Goal: Find specific page/section: Find specific page/section

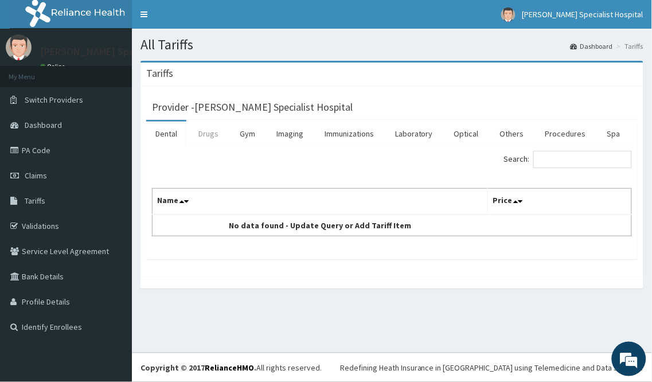
click at [212, 139] on link "Drugs" at bounding box center [208, 134] width 38 height 24
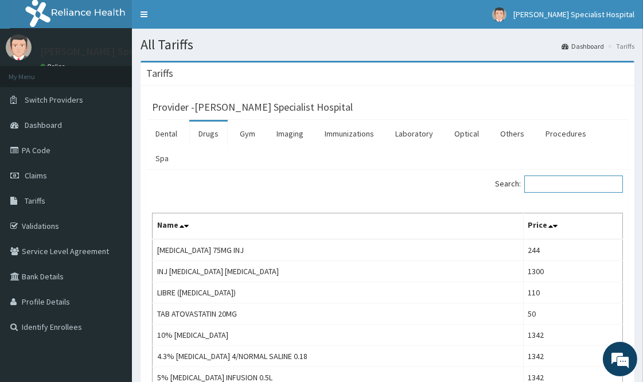
click at [556, 176] on input "Search:" at bounding box center [573, 184] width 99 height 17
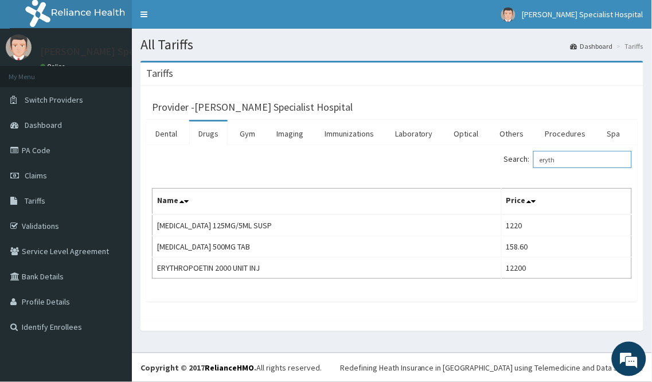
drag, startPoint x: 563, startPoint y: 161, endPoint x: 540, endPoint y: 162, distance: 23.6
click at [540, 162] on label "Search: eryth" at bounding box center [568, 159] width 128 height 17
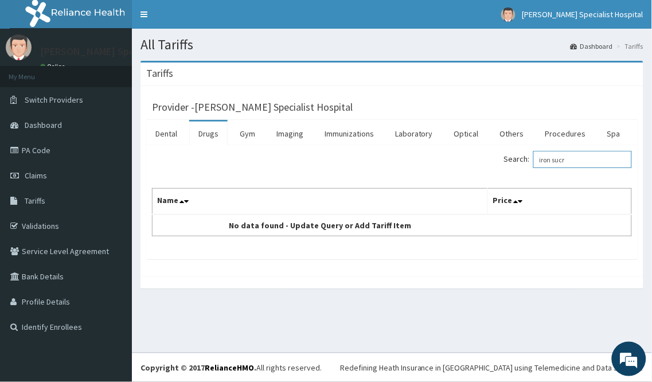
drag, startPoint x: 578, startPoint y: 161, endPoint x: 540, endPoint y: 165, distance: 37.4
click at [540, 165] on label "Search: iron sucr" at bounding box center [568, 159] width 128 height 17
type input "iron sucr"
click at [586, 162] on input "iron sucr" at bounding box center [582, 159] width 99 height 17
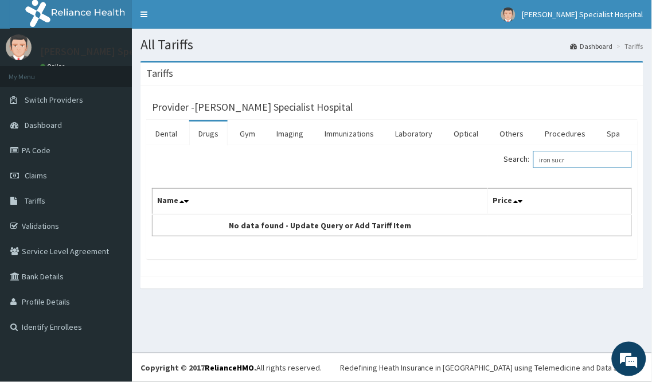
click at [586, 162] on input "iron sucr" at bounding box center [582, 159] width 99 height 17
click at [578, 158] on input "iron sucr" at bounding box center [582, 159] width 99 height 17
click at [209, 136] on link "Drugs" at bounding box center [208, 134] width 38 height 24
click at [571, 165] on input "Search:" at bounding box center [582, 159] width 99 height 17
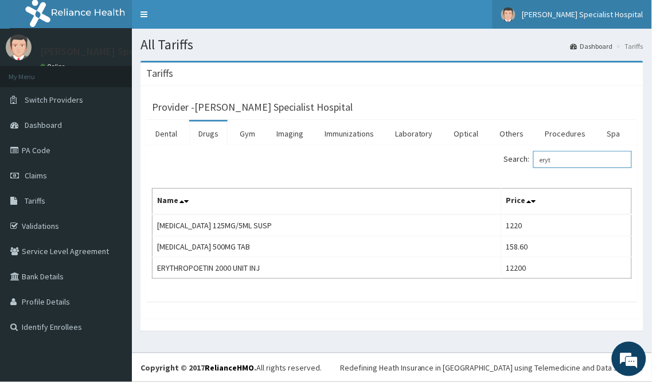
type input "eryt"
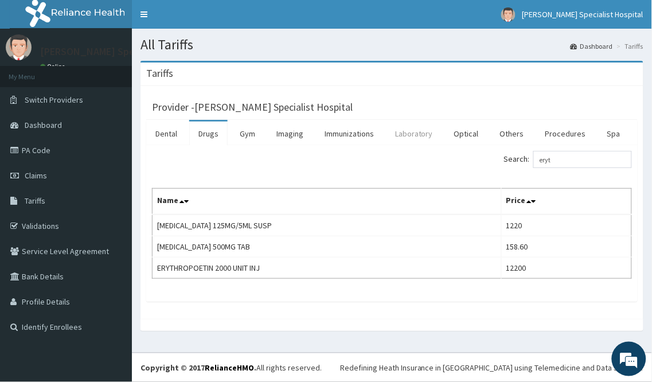
click at [414, 130] on link "Laboratory" at bounding box center [414, 134] width 56 height 24
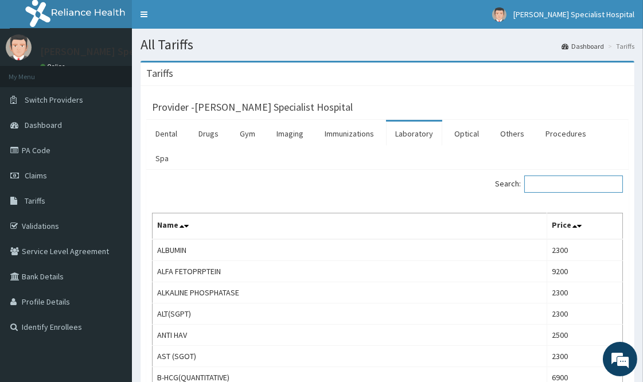
click at [542, 176] on input "Search:" at bounding box center [573, 184] width 99 height 17
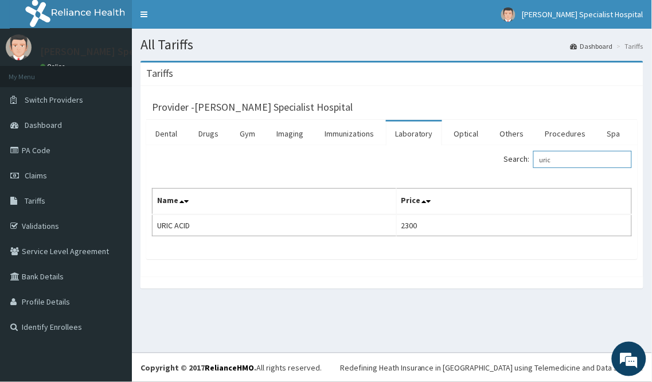
drag, startPoint x: 577, startPoint y: 163, endPoint x: 546, endPoint y: 167, distance: 31.2
click at [546, 167] on input "uric" at bounding box center [582, 159] width 99 height 17
type input "reactive"
click at [517, 82] on div "Tariffs" at bounding box center [392, 75] width 503 height 24
click at [48, 157] on link "PA Code" at bounding box center [66, 150] width 132 height 25
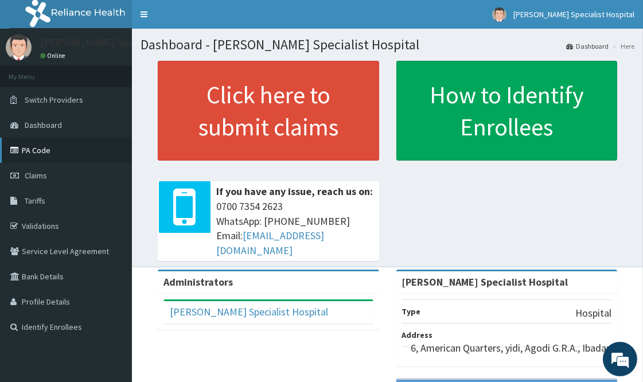
click at [34, 146] on link "PA Code" at bounding box center [66, 150] width 132 height 25
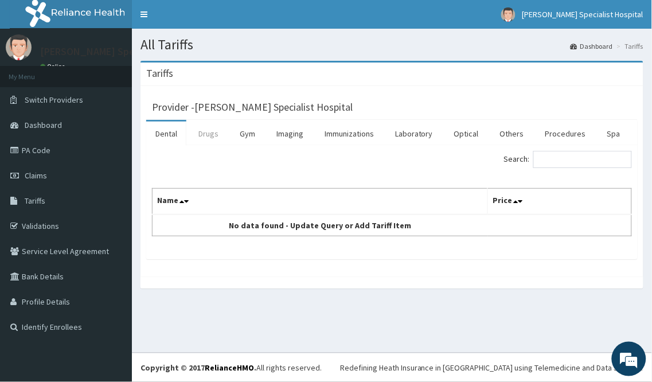
click at [208, 135] on link "Drugs" at bounding box center [208, 134] width 38 height 24
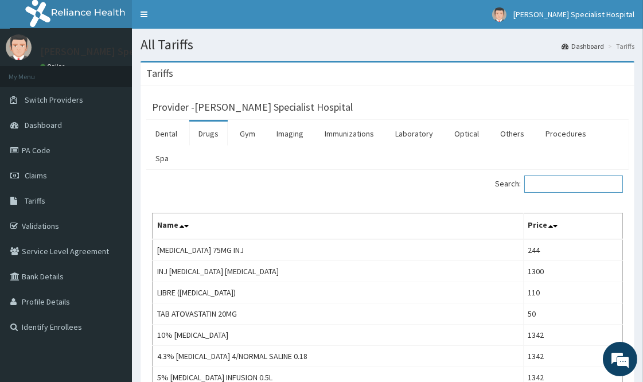
click at [574, 176] on input "Search:" at bounding box center [573, 184] width 99 height 17
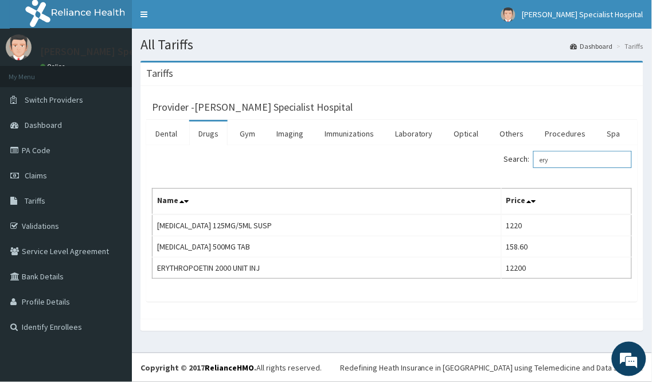
type input "ery"
